Goal: Navigation & Orientation: Find specific page/section

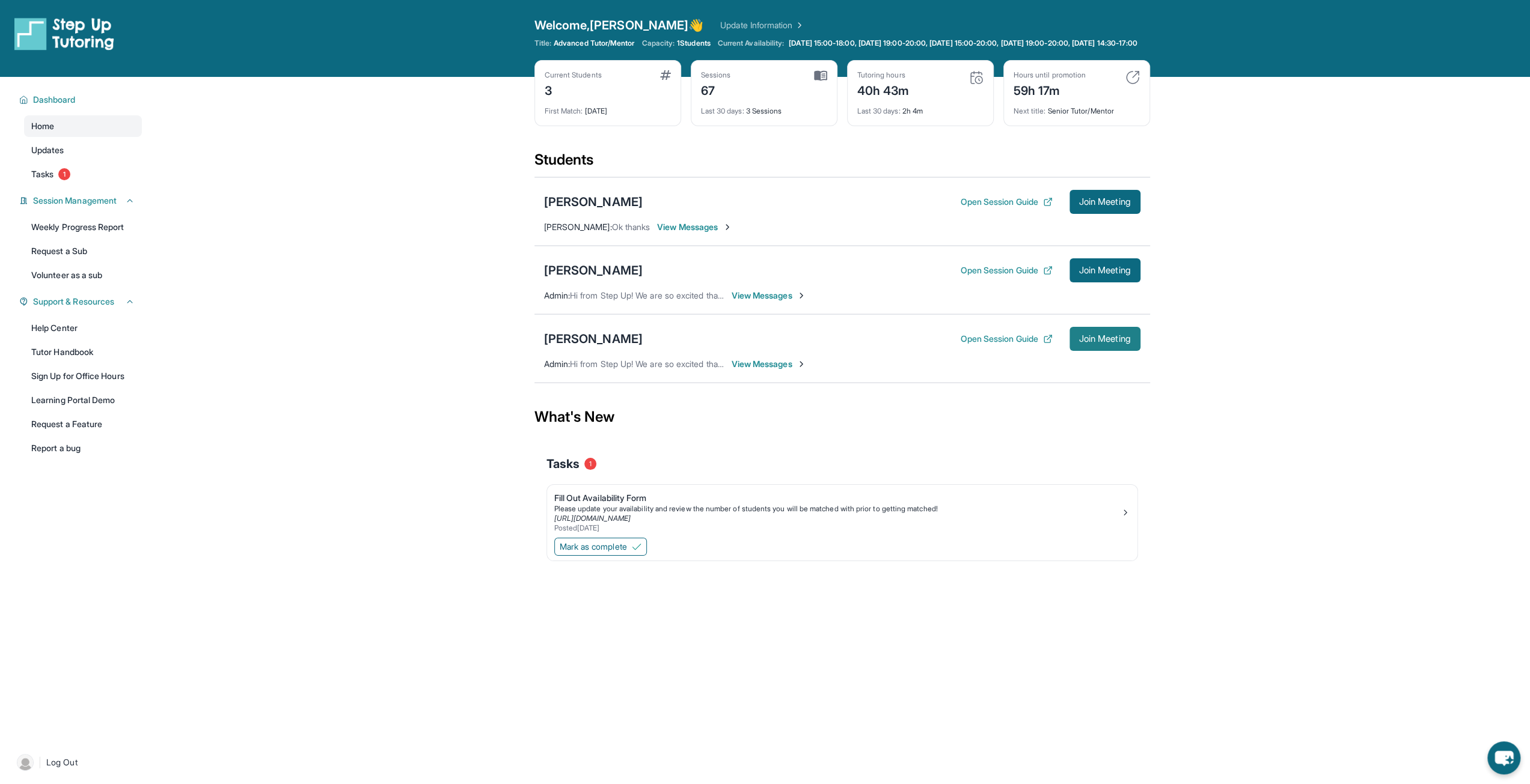
click at [1102, 342] on span "Join Meeting" at bounding box center [1105, 339] width 52 height 7
click at [1029, 343] on button "Open Session Guide" at bounding box center [1005, 339] width 92 height 12
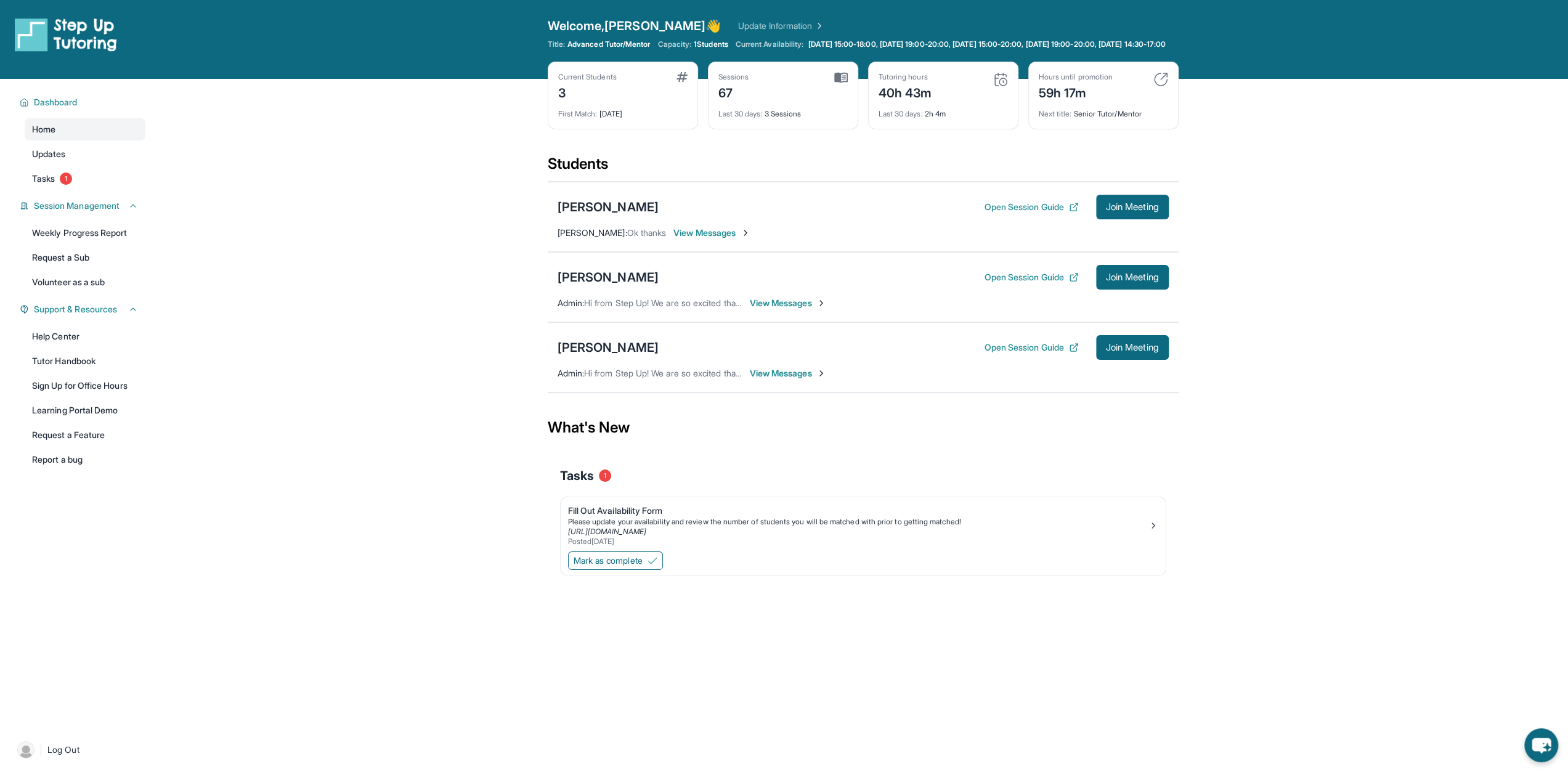
click at [997, 86] on img at bounding box center [1000, 79] width 15 height 15
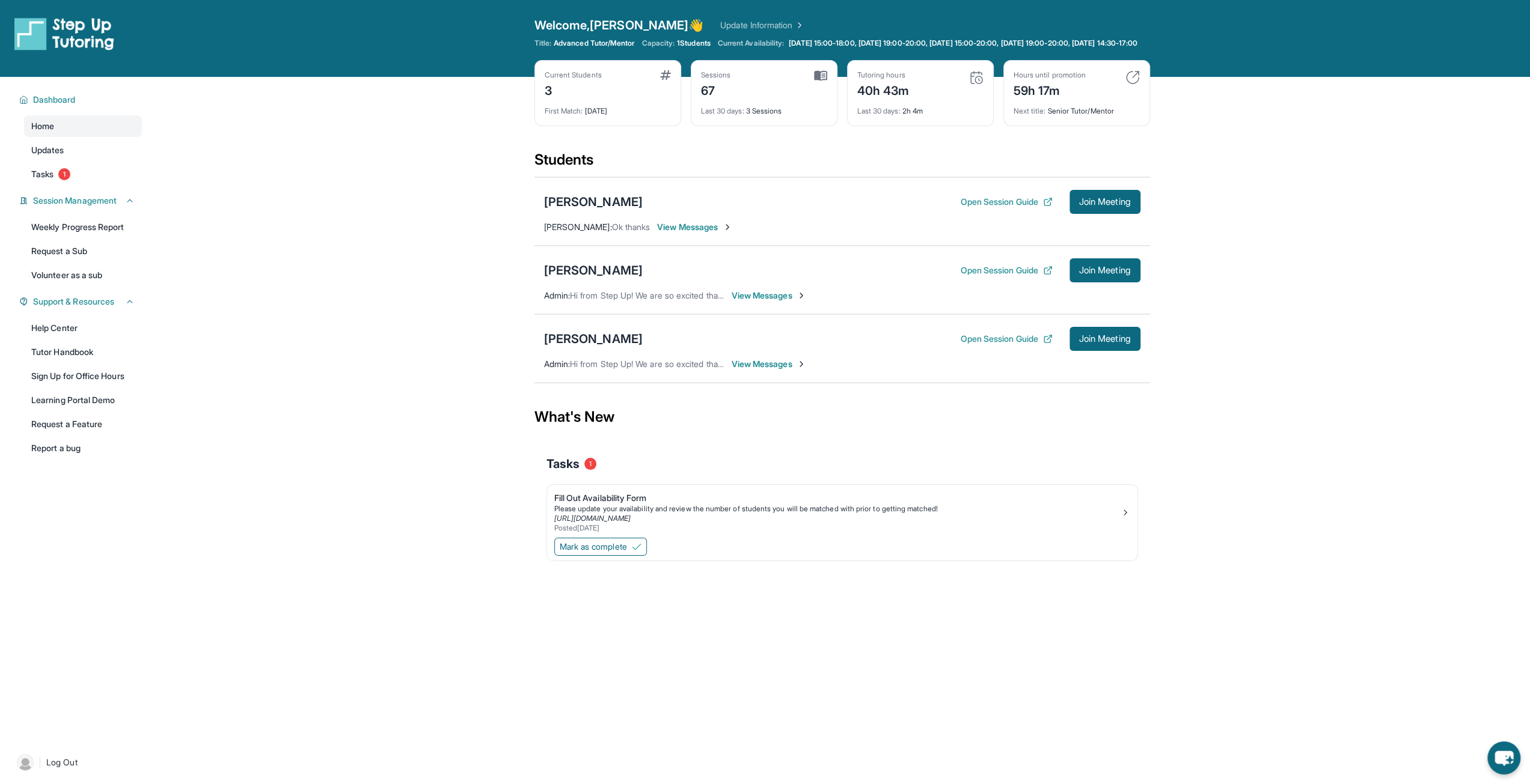
click at [979, 84] on img at bounding box center [976, 77] width 15 height 15
click at [884, 93] on div "40h 43m" at bounding box center [883, 89] width 52 height 19
click at [881, 99] on div "40h 43m" at bounding box center [883, 89] width 52 height 19
click at [577, 500] on div "Fill Out Availability Form" at bounding box center [837, 498] width 566 height 12
